Goal: Task Accomplishment & Management: Manage account settings

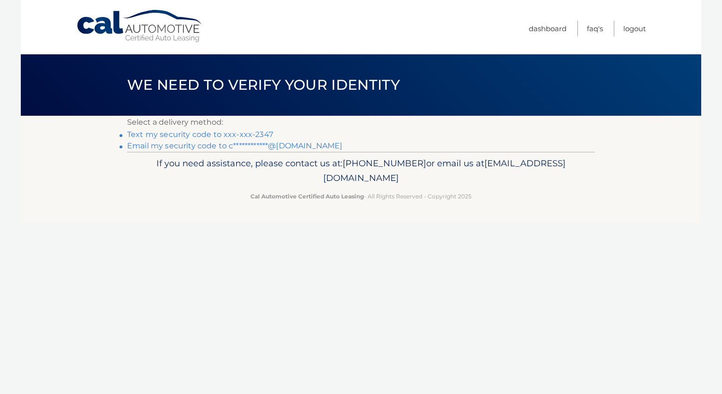
click at [194, 132] on link "Text my security code to xxx-xxx-2347" at bounding box center [200, 134] width 146 height 9
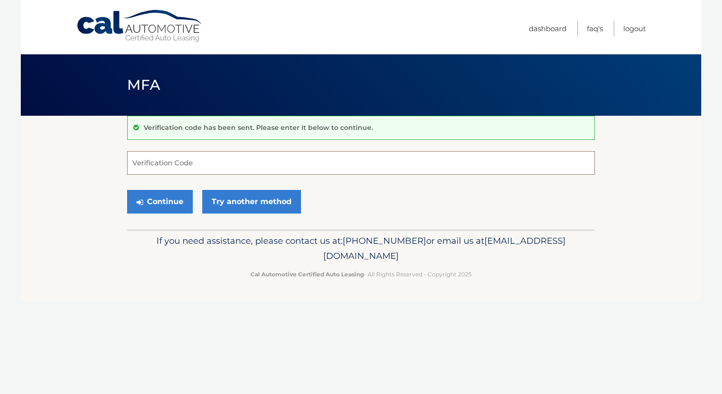
click at [179, 161] on input "Verification Code" at bounding box center [361, 163] width 468 height 24
type input "031943"
click at [183, 204] on button "Continue" at bounding box center [160, 202] width 66 height 24
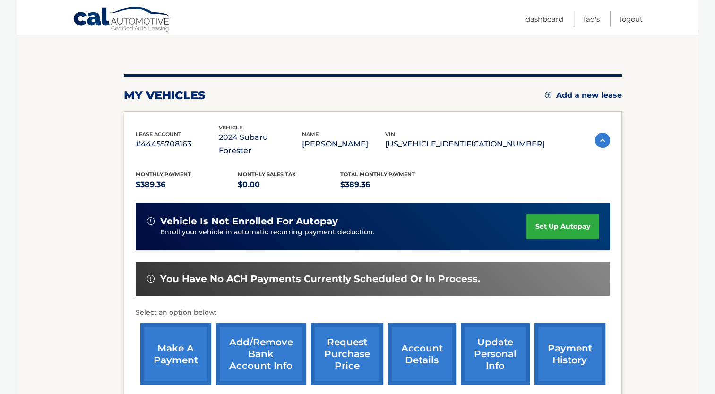
scroll to position [83, 0]
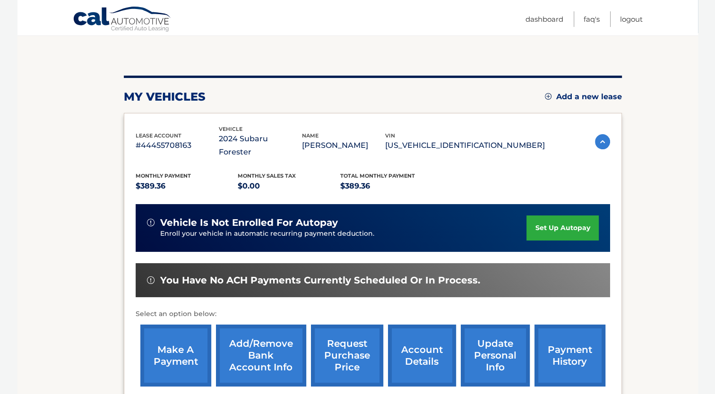
click at [599, 134] on img at bounding box center [602, 141] width 15 height 15
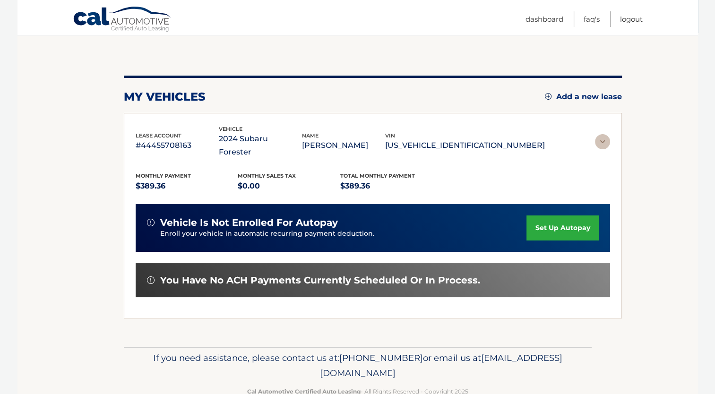
scroll to position [0, 0]
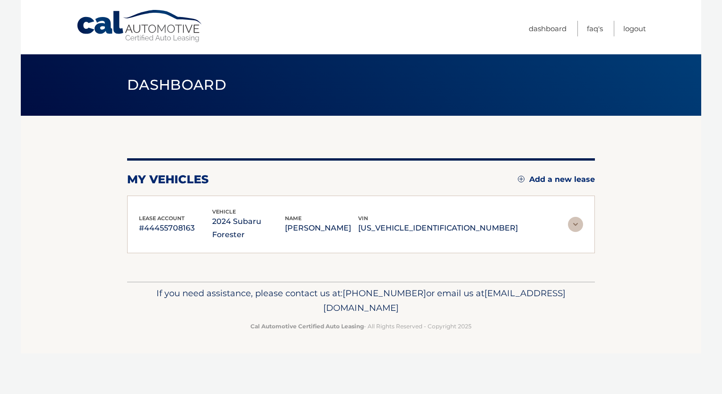
click at [599, 134] on section "my vehicles Add a new lease lease account #44455708163 vehicle 2024 Subaru Fore…" at bounding box center [361, 199] width 680 height 166
click at [578, 218] on img at bounding box center [575, 224] width 15 height 15
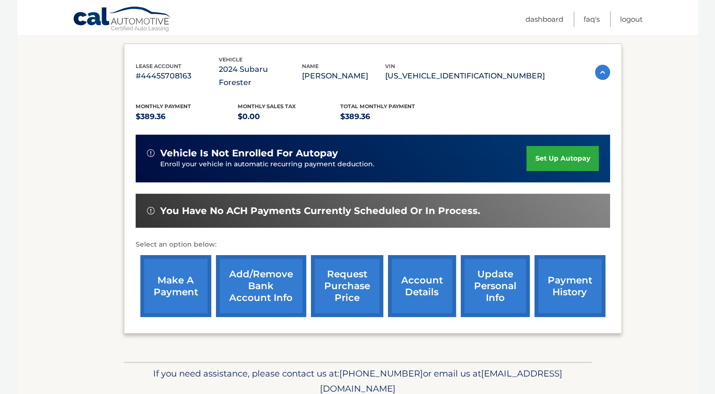
scroll to position [130, 0]
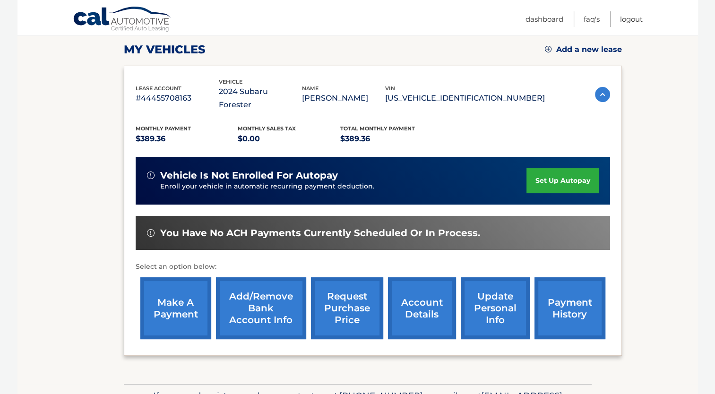
click at [408, 302] on link "account details" at bounding box center [422, 308] width 68 height 62
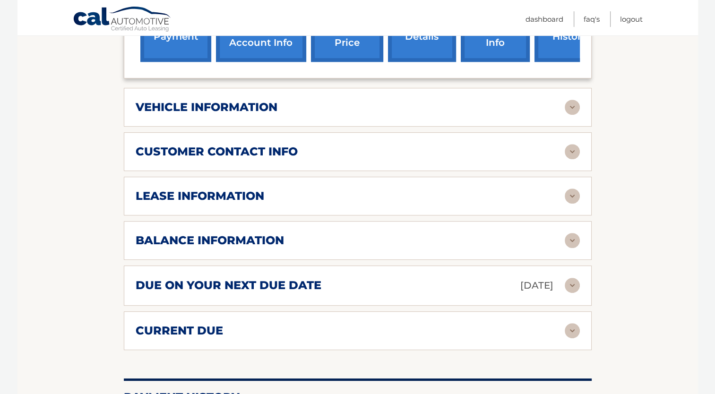
scroll to position [425, 0]
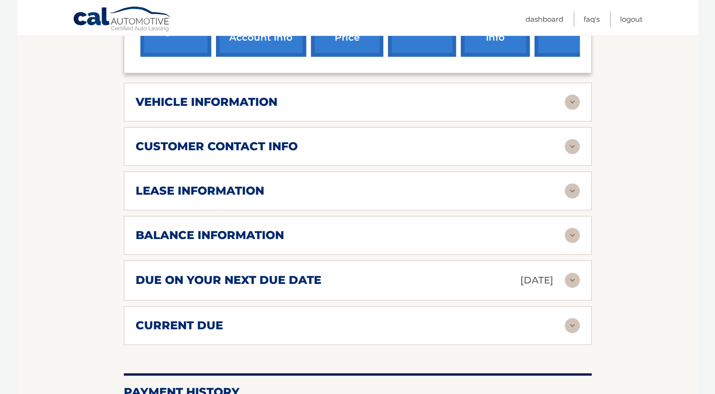
click at [574, 273] on img at bounding box center [571, 280] width 15 height 15
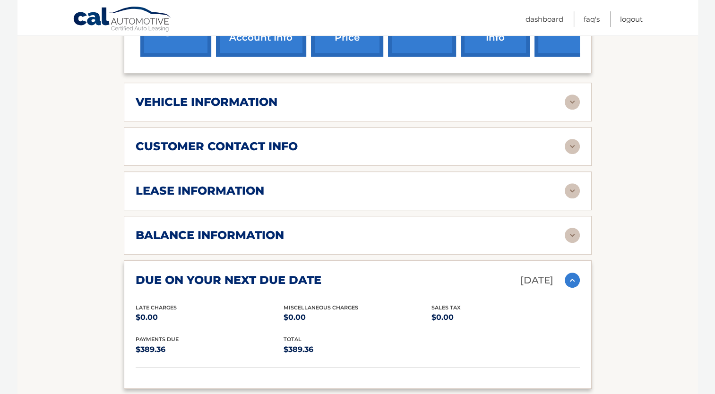
click at [571, 273] on img at bounding box center [571, 280] width 15 height 15
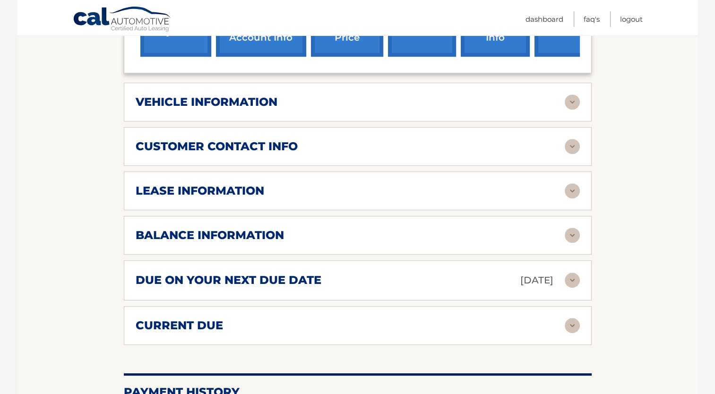
click at [569, 228] on img at bounding box center [571, 235] width 15 height 15
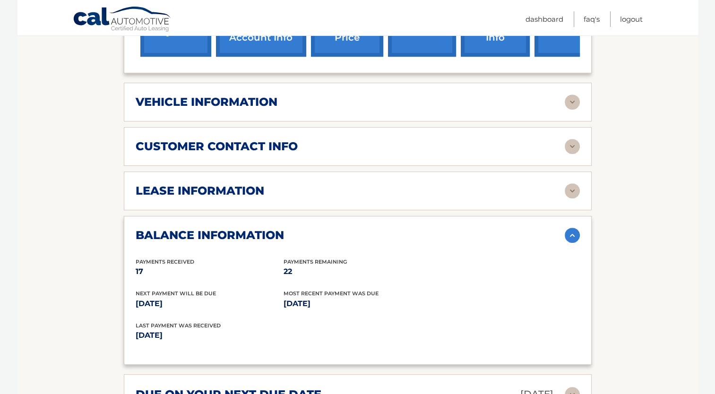
click at [569, 228] on img at bounding box center [571, 235] width 15 height 15
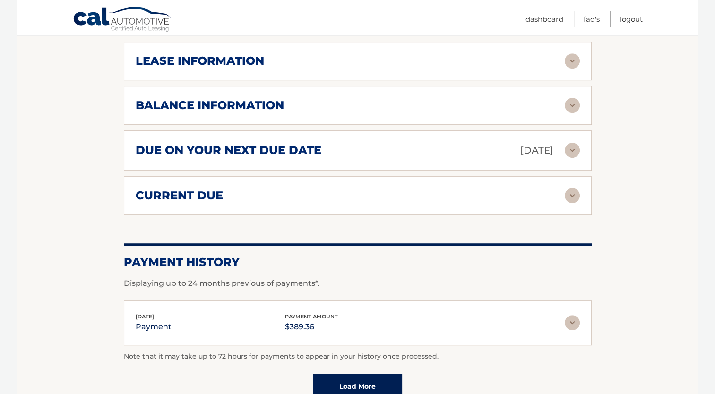
scroll to position [567, 0]
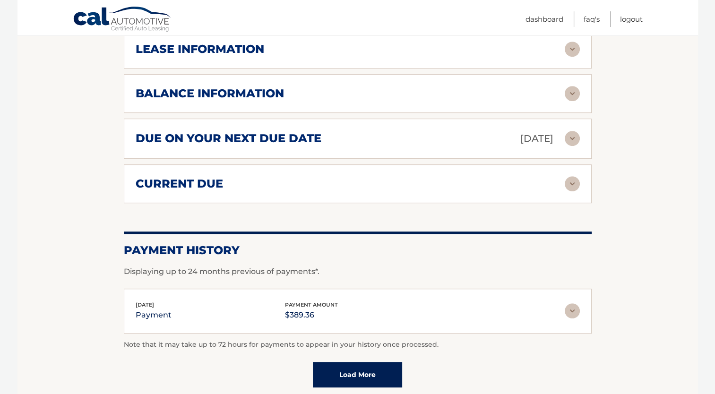
click at [365, 365] on link "Load More" at bounding box center [357, 375] width 89 height 26
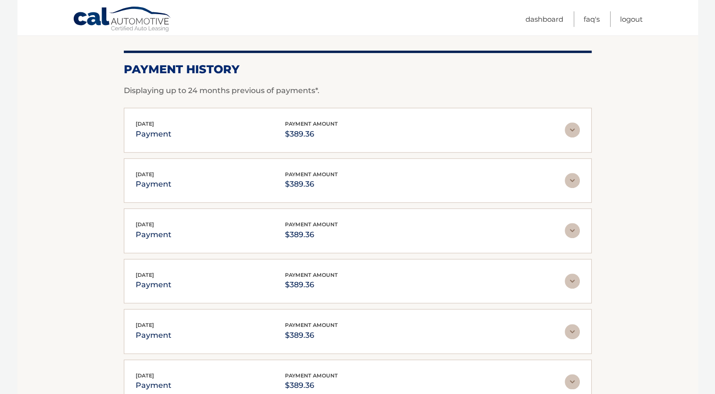
scroll to position [803, 0]
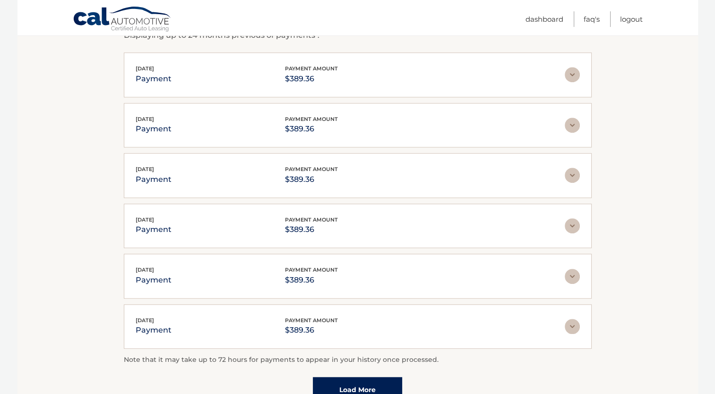
click at [357, 377] on link "Load More" at bounding box center [357, 390] width 89 height 26
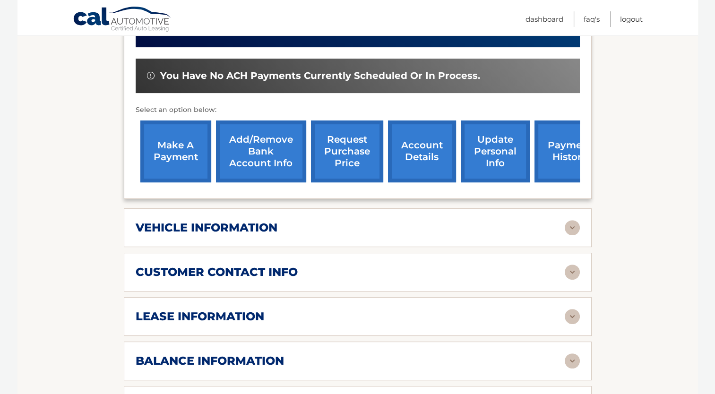
scroll to position [283, 0]
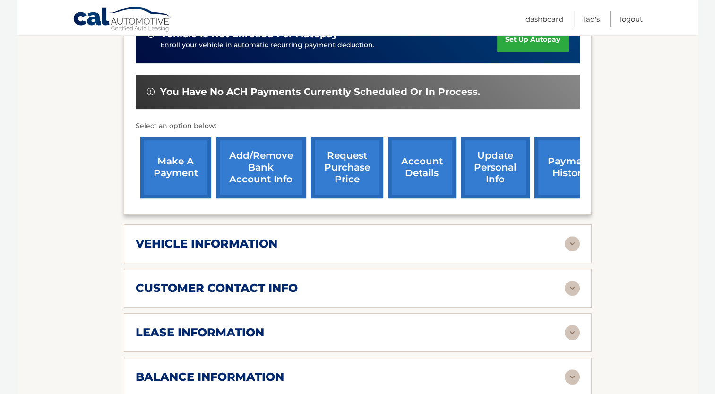
click at [433, 156] on link "account details" at bounding box center [422, 167] width 68 height 62
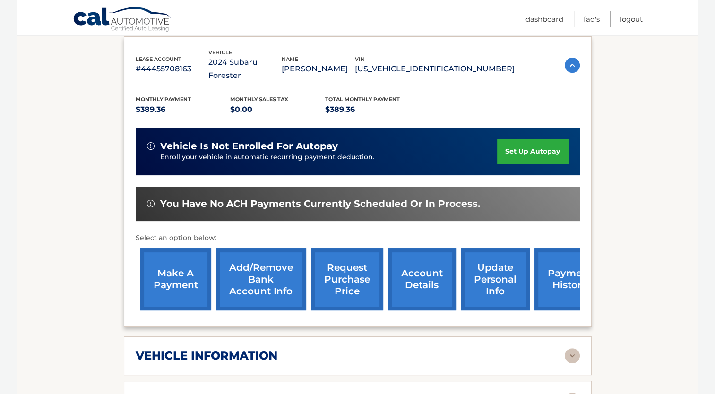
scroll to position [47, 0]
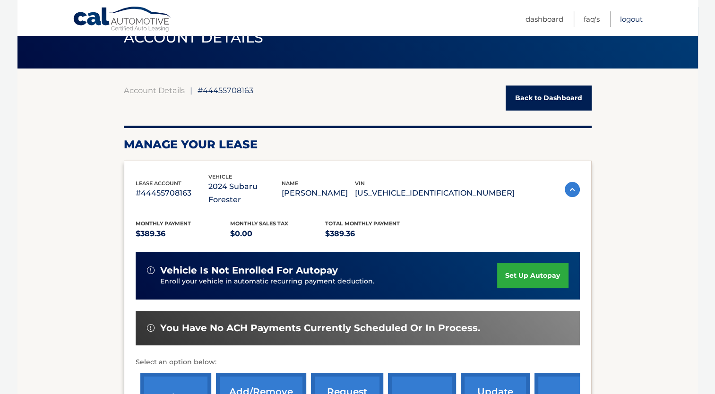
click at [637, 20] on link "Logout" at bounding box center [631, 19] width 23 height 16
